Goal: Transaction & Acquisition: Obtain resource

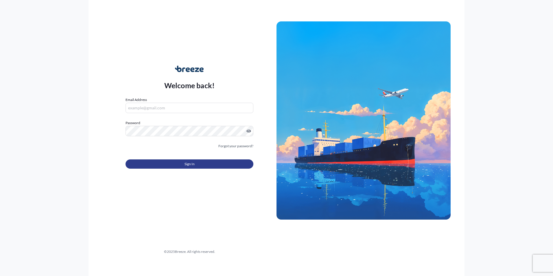
type input "[EMAIL_ADDRESS][DOMAIN_NAME]"
click at [198, 167] on button "Sign In" at bounding box center [190, 163] width 128 height 9
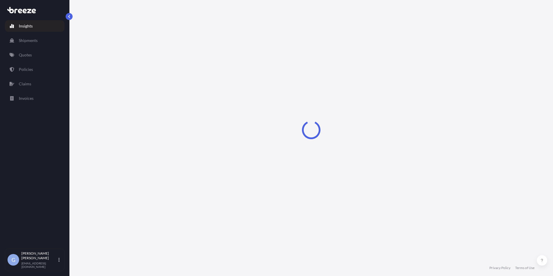
select select "2025"
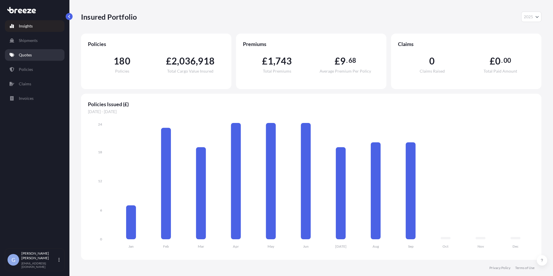
click at [25, 56] on p "Quotes" at bounding box center [25, 55] width 13 height 6
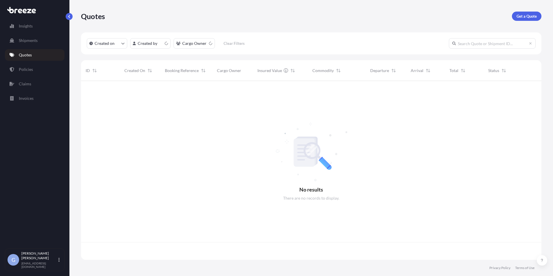
scroll to position [178, 456]
click at [524, 19] on p "Get a Quote" at bounding box center [526, 16] width 20 height 6
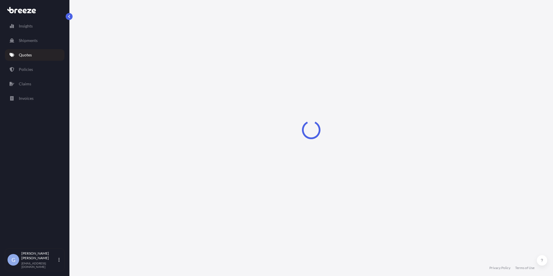
select select "Sea"
select select "1"
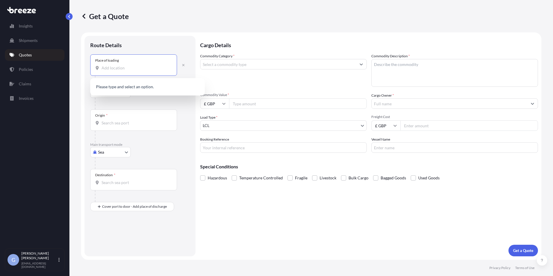
click at [105, 68] on input "Place of loading" at bounding box center [136, 68] width 68 height 6
paste input ", [GEOGRAPHIC_DATA]"
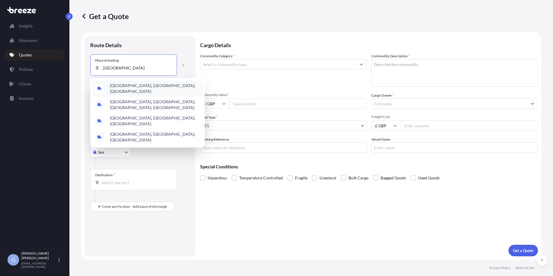
click at [122, 86] on span "[GEOGRAPHIC_DATA], [GEOGRAPHIC_DATA], [GEOGRAPHIC_DATA]" at bounding box center [155, 89] width 90 height 12
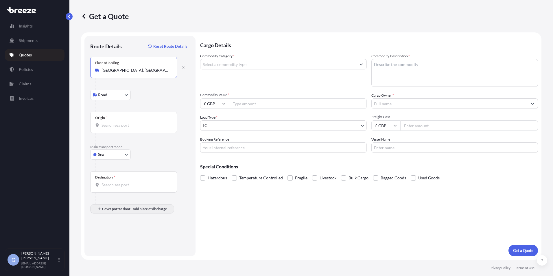
type input "[GEOGRAPHIC_DATA], [GEOGRAPHIC_DATA], [GEOGRAPHIC_DATA]"
click at [109, 243] on div "Place of Discharge" at bounding box center [133, 236] width 87 height 21
click at [109, 243] on input "Place of Discharge" at bounding box center [136, 240] width 68 height 6
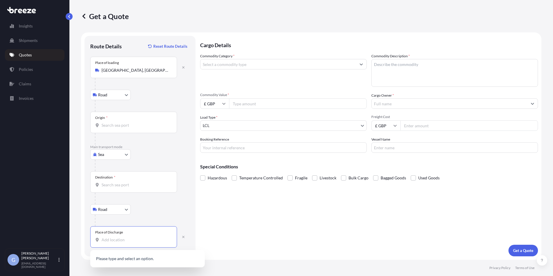
paste input "DONCASTER"
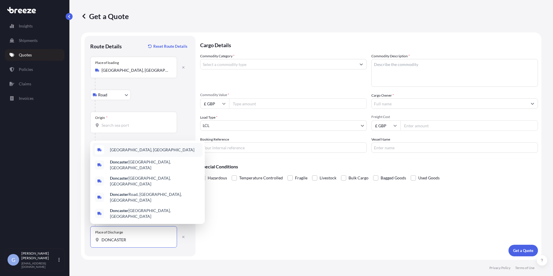
click at [127, 153] on span "[GEOGRAPHIC_DATA], [GEOGRAPHIC_DATA]" at bounding box center [152, 150] width 84 height 6
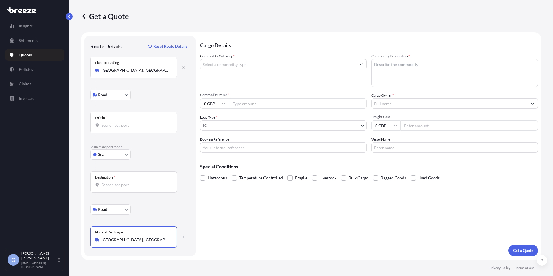
type input "[GEOGRAPHIC_DATA], [GEOGRAPHIC_DATA]"
click at [245, 66] on input "Commodity Category *" at bounding box center [278, 64] width 156 height 10
click at [110, 123] on input "Origin *" at bounding box center [136, 125] width 68 height 6
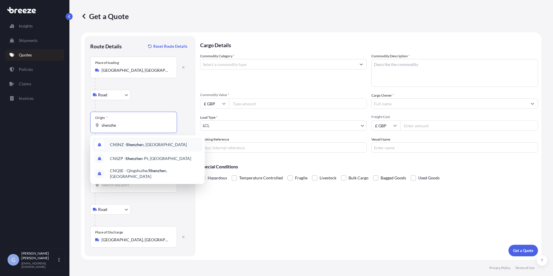
click at [119, 143] on span "CNSNZ - Shenzhe n, [GEOGRAPHIC_DATA]" at bounding box center [148, 145] width 77 height 6
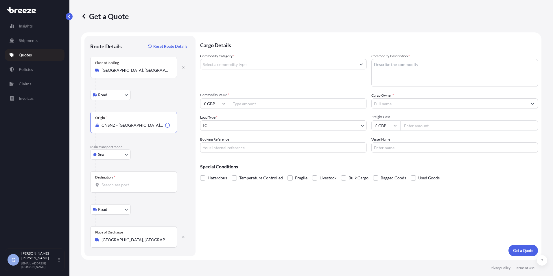
type input "CNSNZ - [GEOGRAPHIC_DATA], [GEOGRAPHIC_DATA]"
click at [110, 184] on input "Destination *" at bounding box center [136, 185] width 68 height 6
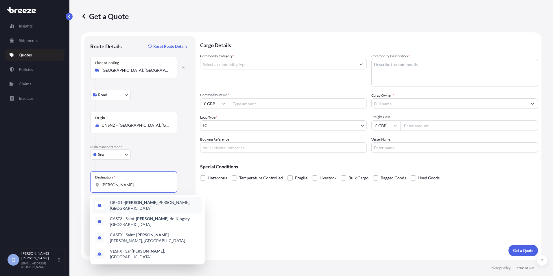
click at [119, 202] on span "GBFXT - [PERSON_NAME], [GEOGRAPHIC_DATA]" at bounding box center [155, 206] width 90 height 12
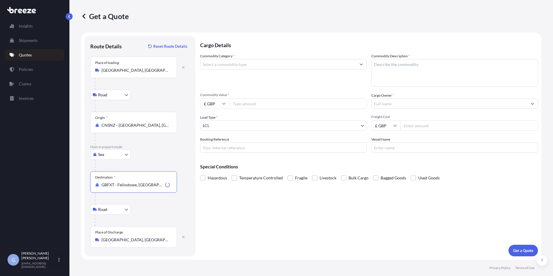
type input "GBFXT - Felixstowe, [GEOGRAPHIC_DATA]"
click at [250, 64] on input "Commodity Category *" at bounding box center [278, 64] width 156 height 10
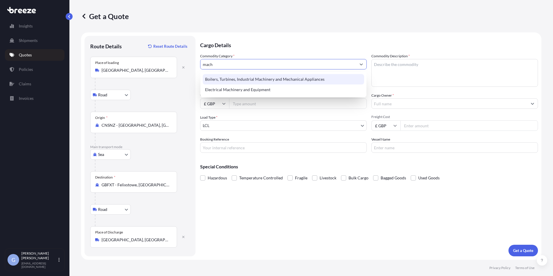
click at [256, 80] on div "Boilers, Turbines, Industrial Machinery and Mechanical Appliances" at bounding box center [283, 79] width 161 height 10
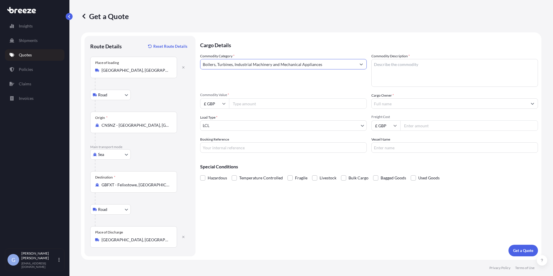
type input "Boilers, Turbines, Industrial Machinery and Mechanical Appliances"
click at [388, 74] on textarea "Commodity Description *" at bounding box center [454, 73] width 167 height 28
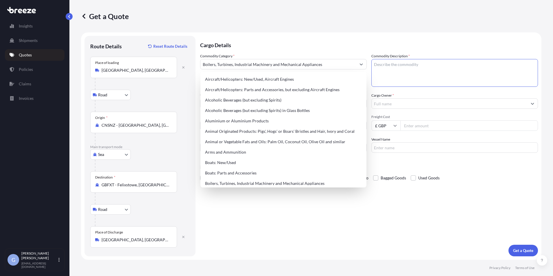
paste textarea "Plastic Injection Mould"
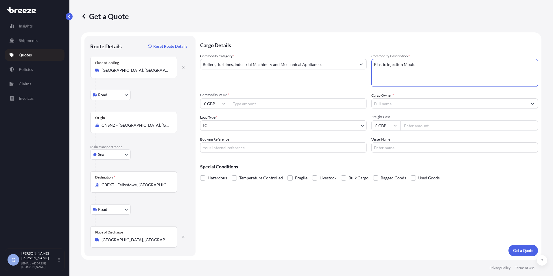
type textarea "Plastic Injection Mould"
click at [245, 103] on input "Commodity Value *" at bounding box center [298, 103] width 138 height 10
type input "100000"
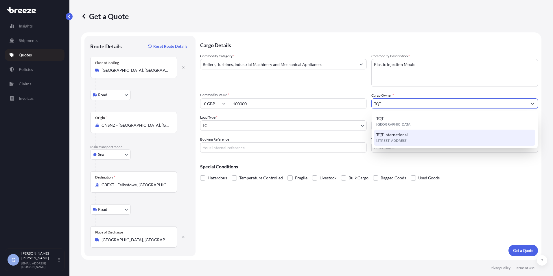
click at [395, 137] on span "TQT International" at bounding box center [392, 135] width 32 height 6
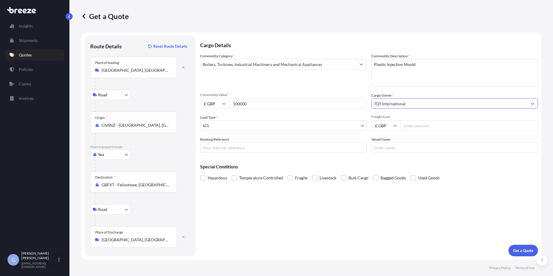
type input "TQT International"
click at [419, 126] on input "Freight Cost" at bounding box center [469, 125] width 138 height 10
type input "700"
click at [526, 246] on button "Get a Quote" at bounding box center [522, 251] width 29 height 12
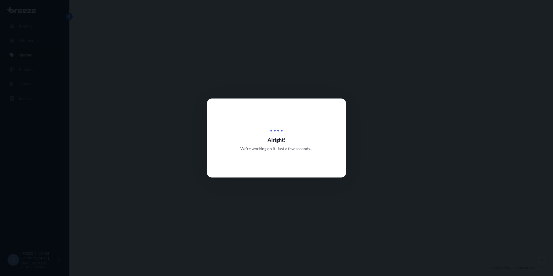
select select "Road"
select select "Sea"
select select "Road"
select select "1"
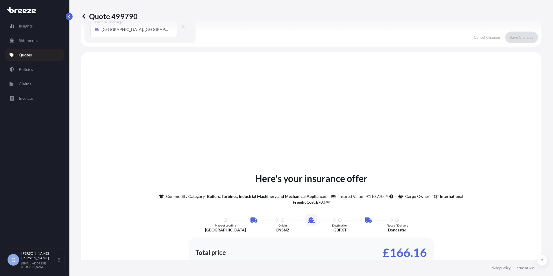
scroll to position [231, 0]
